Goal: Find specific page/section: Find specific page/section

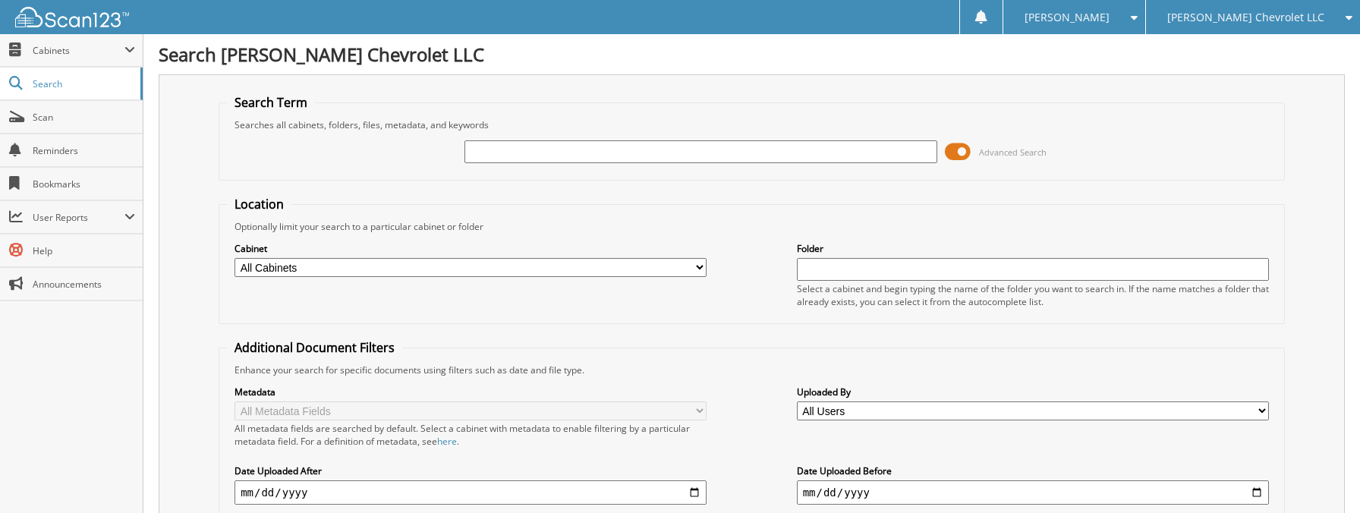
click at [499, 149] on input "text" at bounding box center [701, 151] width 472 height 23
click at [506, 153] on input "text" at bounding box center [701, 151] width 472 height 23
type input "454750"
click at [436, 143] on div "454750 Advanced Search" at bounding box center [752, 151] width 1050 height 41
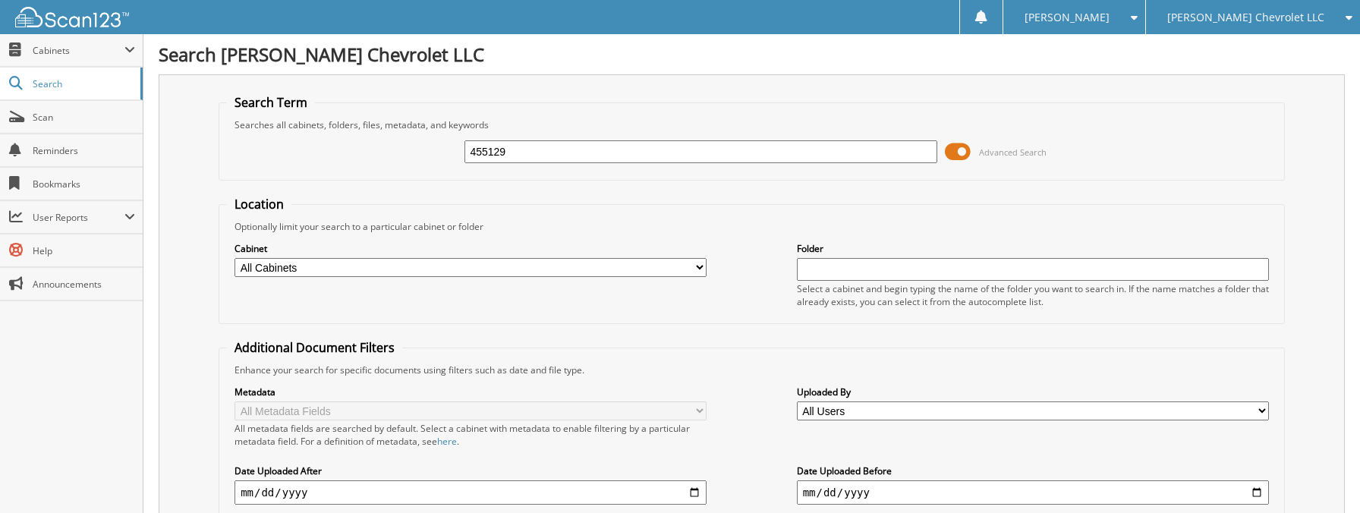
type input "455129"
click at [528, 151] on input "455129" at bounding box center [701, 151] width 472 height 23
drag, startPoint x: 431, startPoint y: 150, endPoint x: 399, endPoint y: 147, distance: 32.0
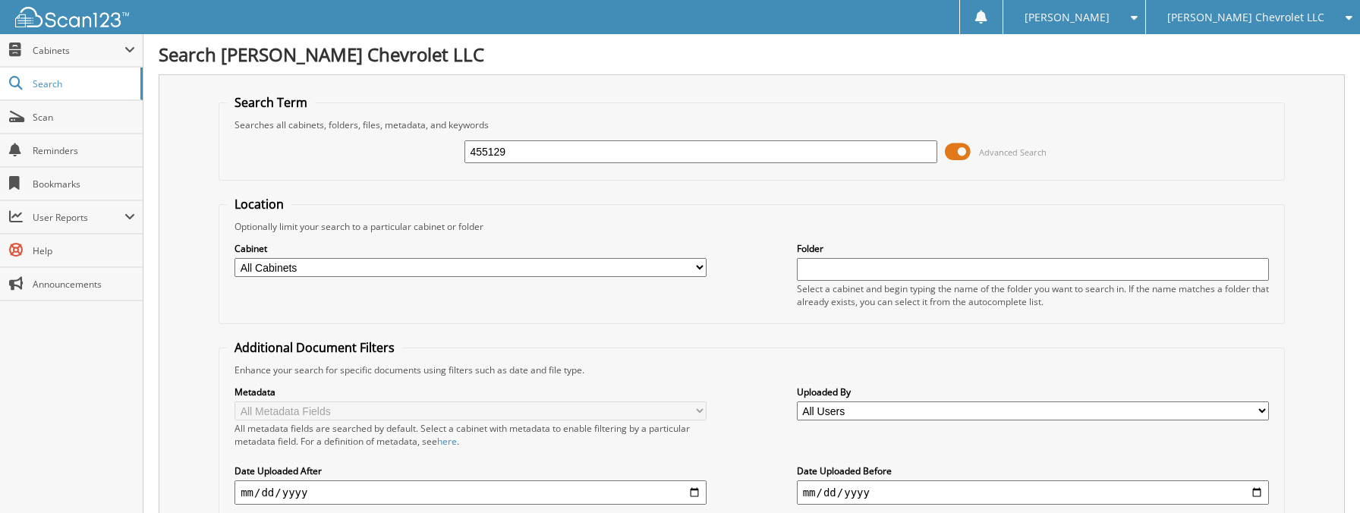
click at [399, 147] on div "455129 Advanced Search" at bounding box center [752, 151] width 1050 height 41
type input "453904"
drag, startPoint x: 515, startPoint y: 153, endPoint x: 359, endPoint y: 141, distance: 156.1
click at [359, 141] on div "453904 Advanced Search" at bounding box center [752, 151] width 1050 height 41
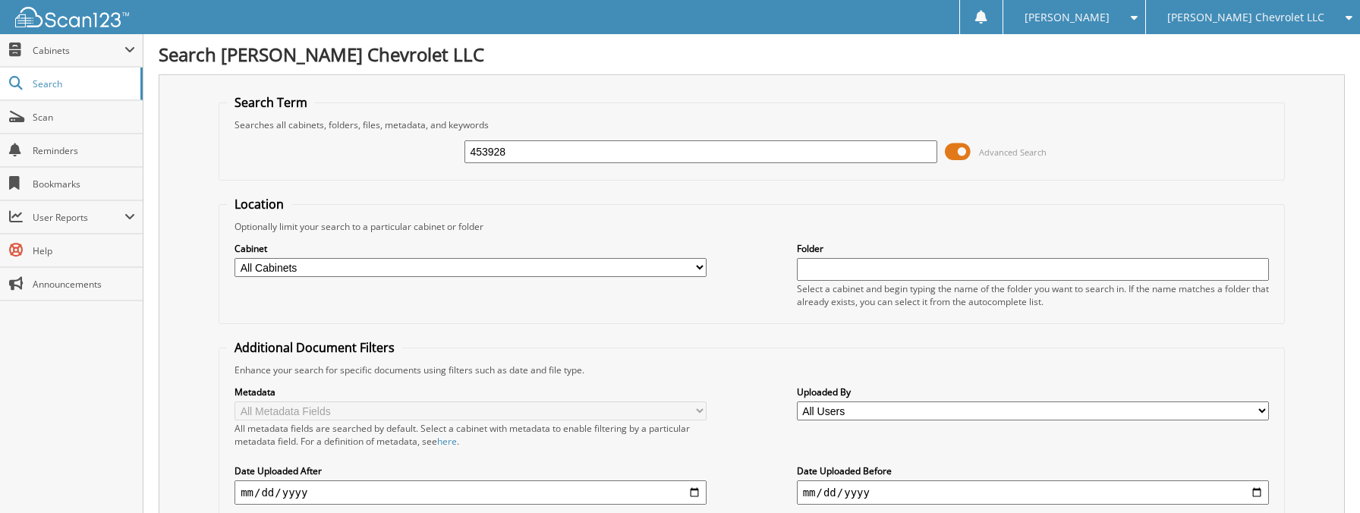
type input "453928"
drag, startPoint x: 315, startPoint y: 145, endPoint x: 298, endPoint y: 141, distance: 17.1
click at [298, 141] on div "453928 Advanced Search" at bounding box center [752, 151] width 1050 height 41
